Goal: Use online tool/utility: Use online tool/utility

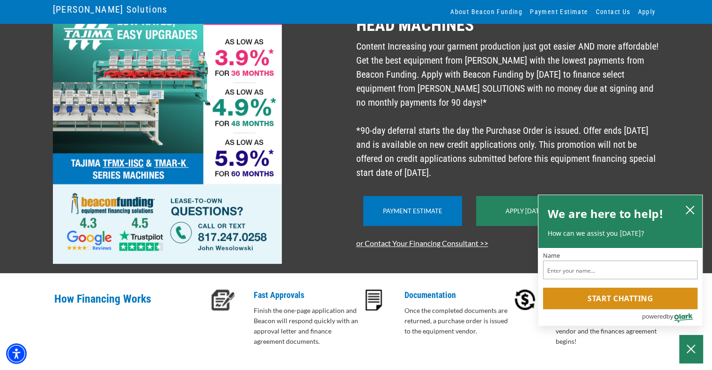
scroll to position [94, 0]
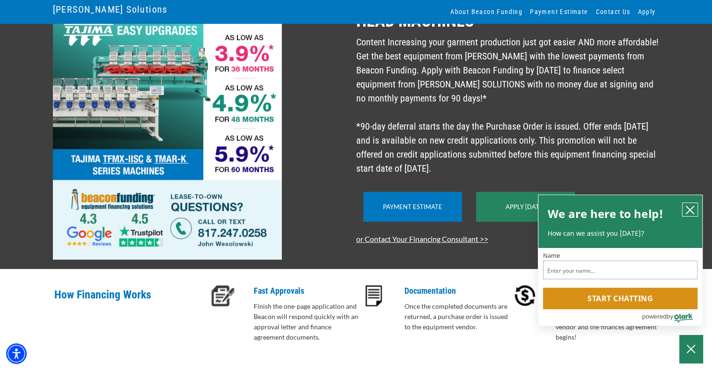
click at [688, 213] on icon "close chatbox" at bounding box center [689, 210] width 9 height 9
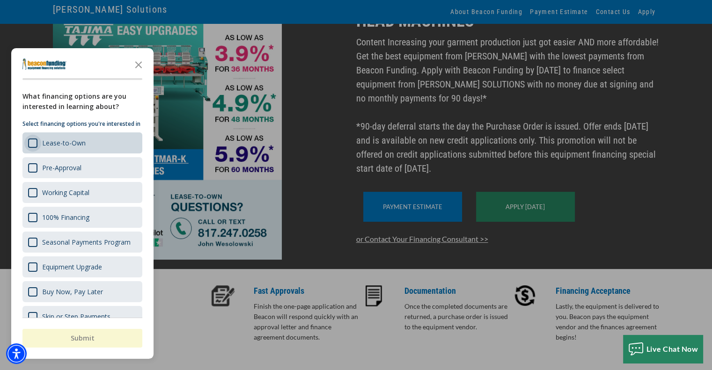
click at [32, 148] on div "Survey" at bounding box center [32, 143] width 9 height 9
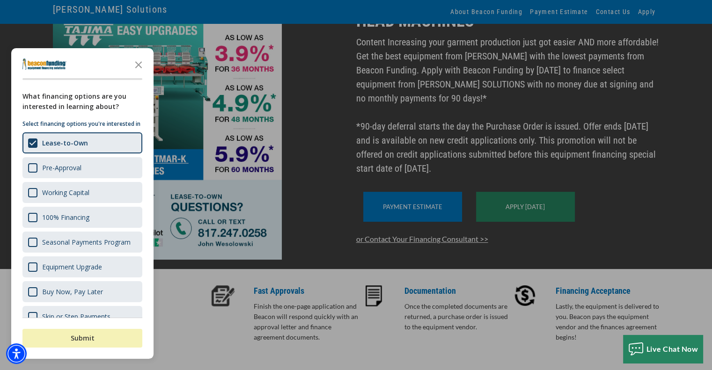
click at [56, 343] on button "Submit" at bounding box center [82, 338] width 120 height 19
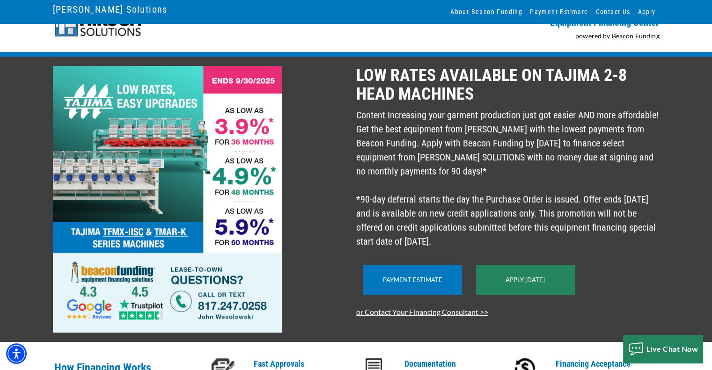
scroll to position [0, 0]
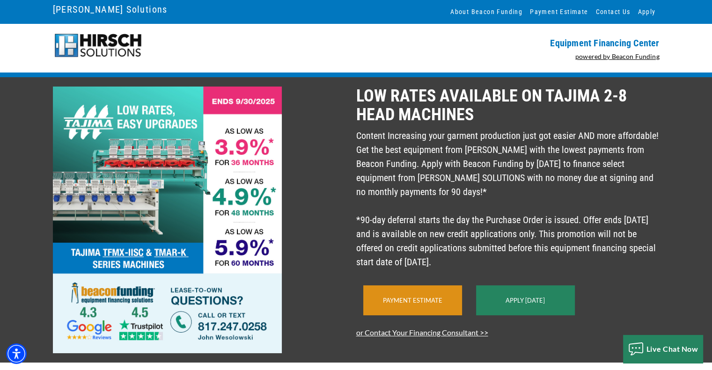
click at [426, 304] on link "Payment Estimate" at bounding box center [412, 300] width 59 height 7
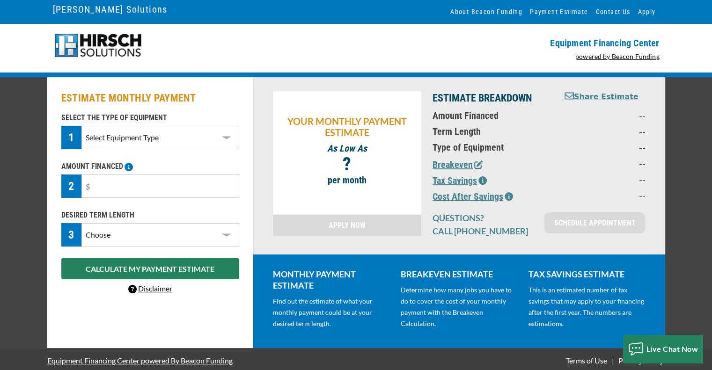
click at [224, 140] on select "Select Equipment Type DTG Printing Embroidery Screen Printing Software and Auto…" at bounding box center [159, 137] width 157 height 23
select select "1"
click at [81, 126] on select "Select Equipment Type DTG Printing Embroidery Screen Printing Software and Auto…" at bounding box center [159, 137] width 157 height 23
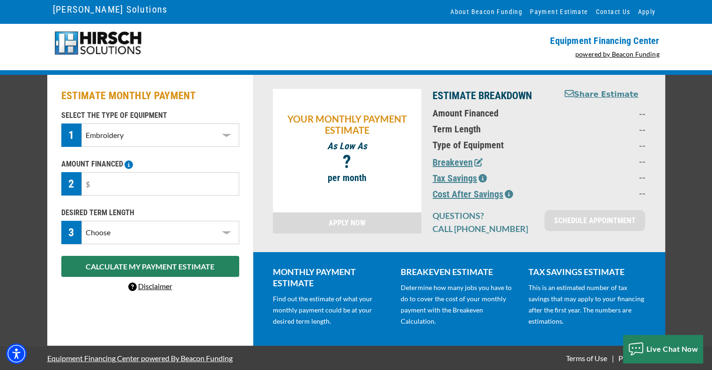
scroll to position [3, 0]
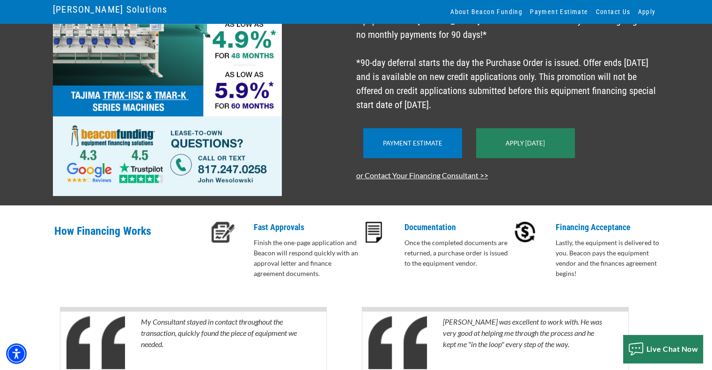
scroll to position [243, 0]
